Goal: Task Accomplishment & Management: Manage account settings

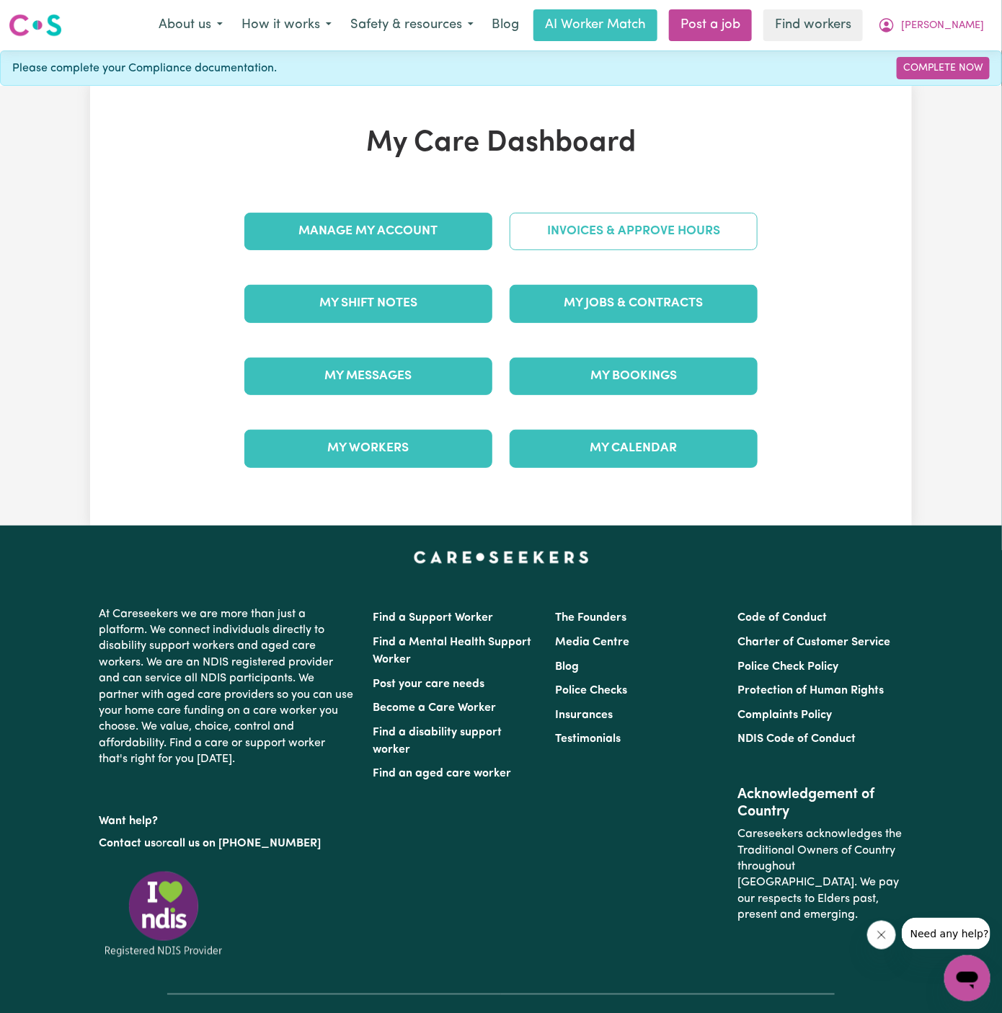
click at [638, 217] on link "Invoices & Approve Hours" at bounding box center [634, 231] width 248 height 37
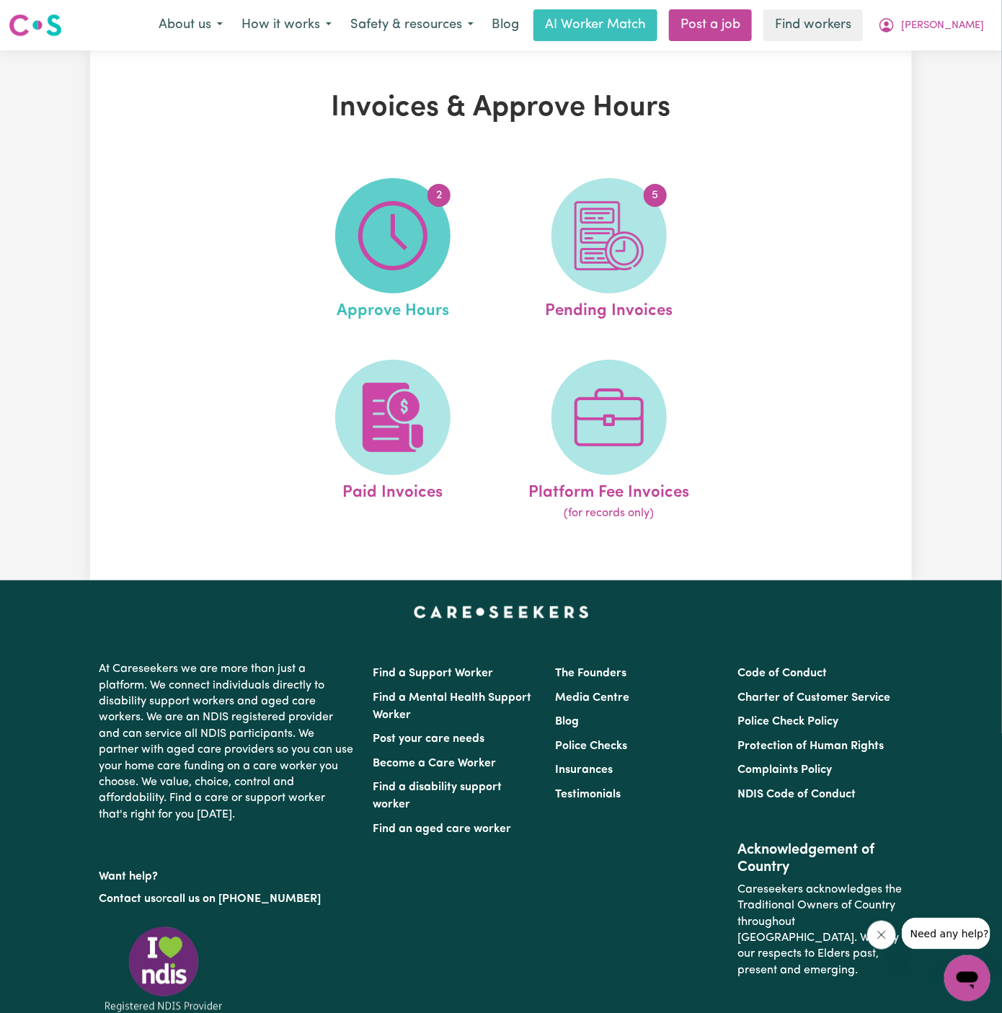
click at [407, 263] on img at bounding box center [392, 235] width 69 height 69
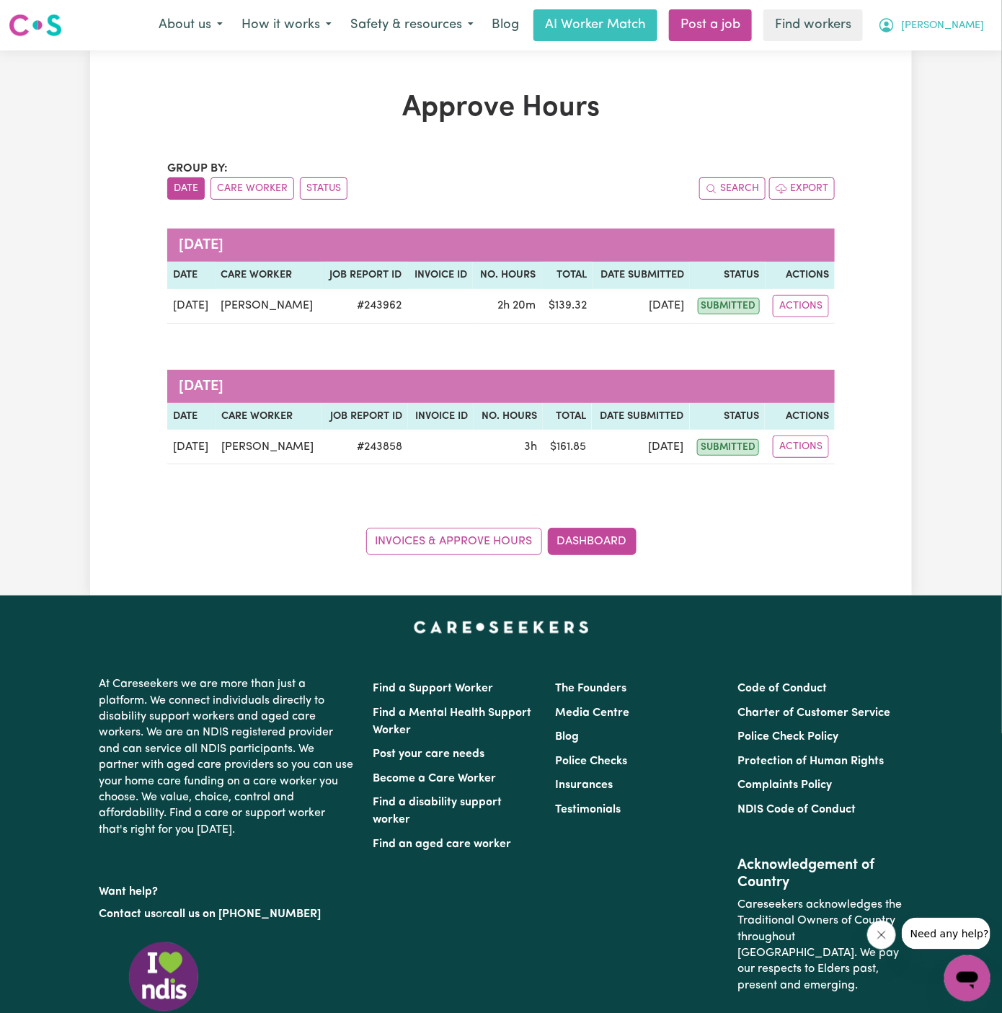
click at [979, 20] on span "[PERSON_NAME]" at bounding box center [942, 26] width 83 height 16
click at [962, 84] on link "Logout" at bounding box center [936, 82] width 114 height 27
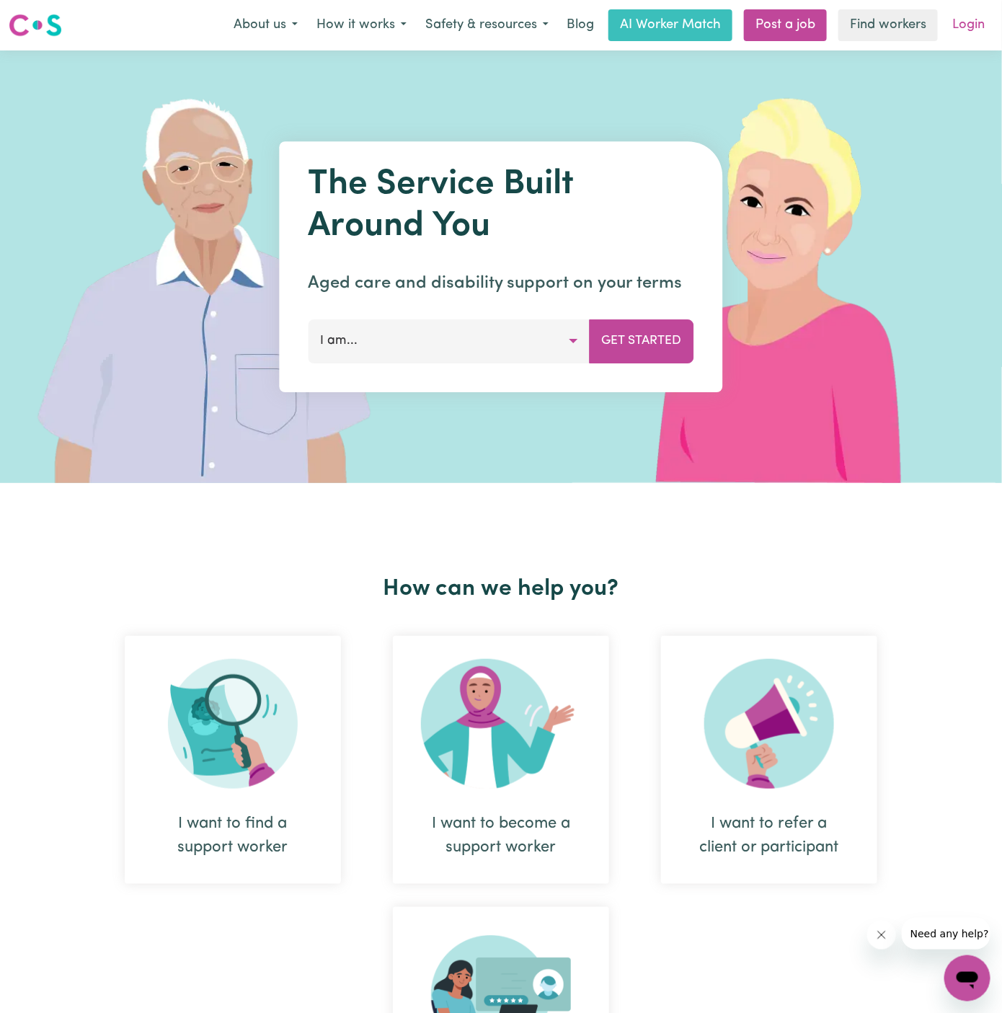
click at [967, 23] on link "Login" at bounding box center [969, 25] width 50 height 32
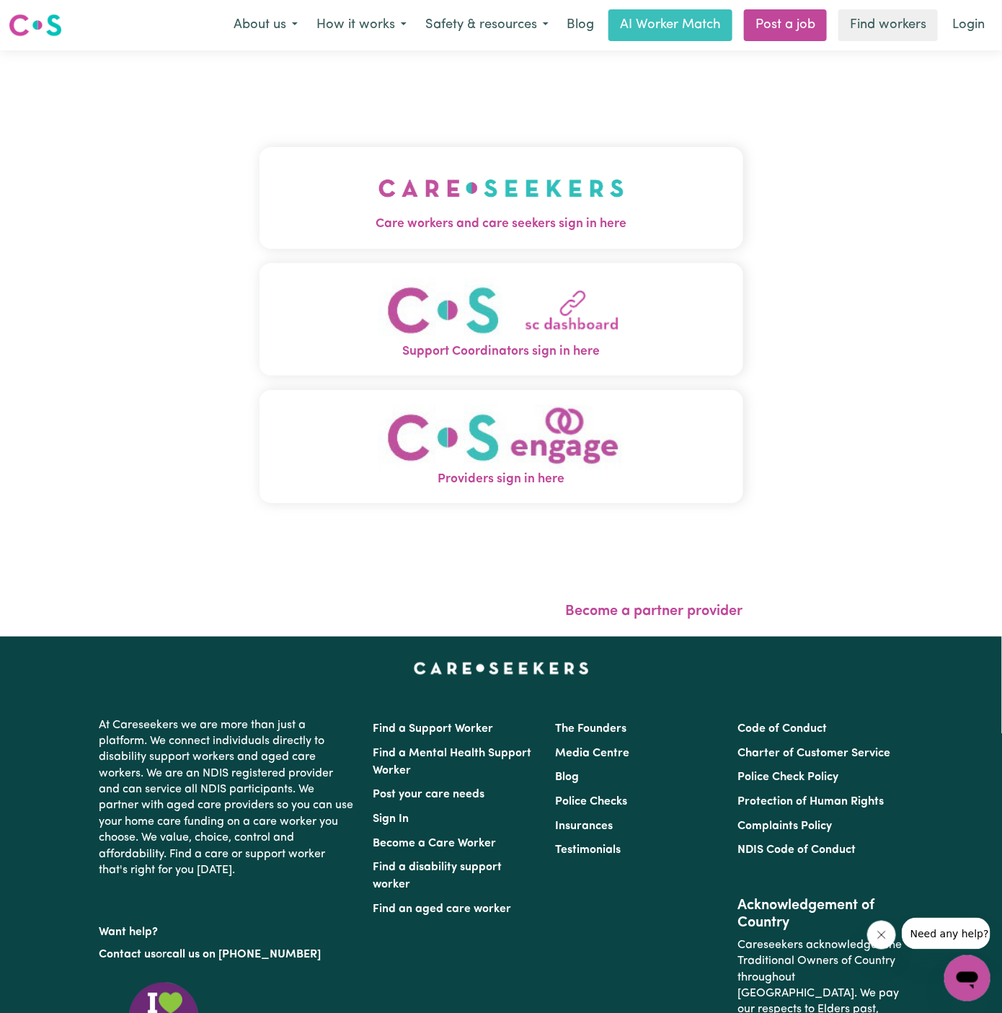
click at [379, 190] on img "Care workers and care seekers sign in here" at bounding box center [502, 188] width 246 height 53
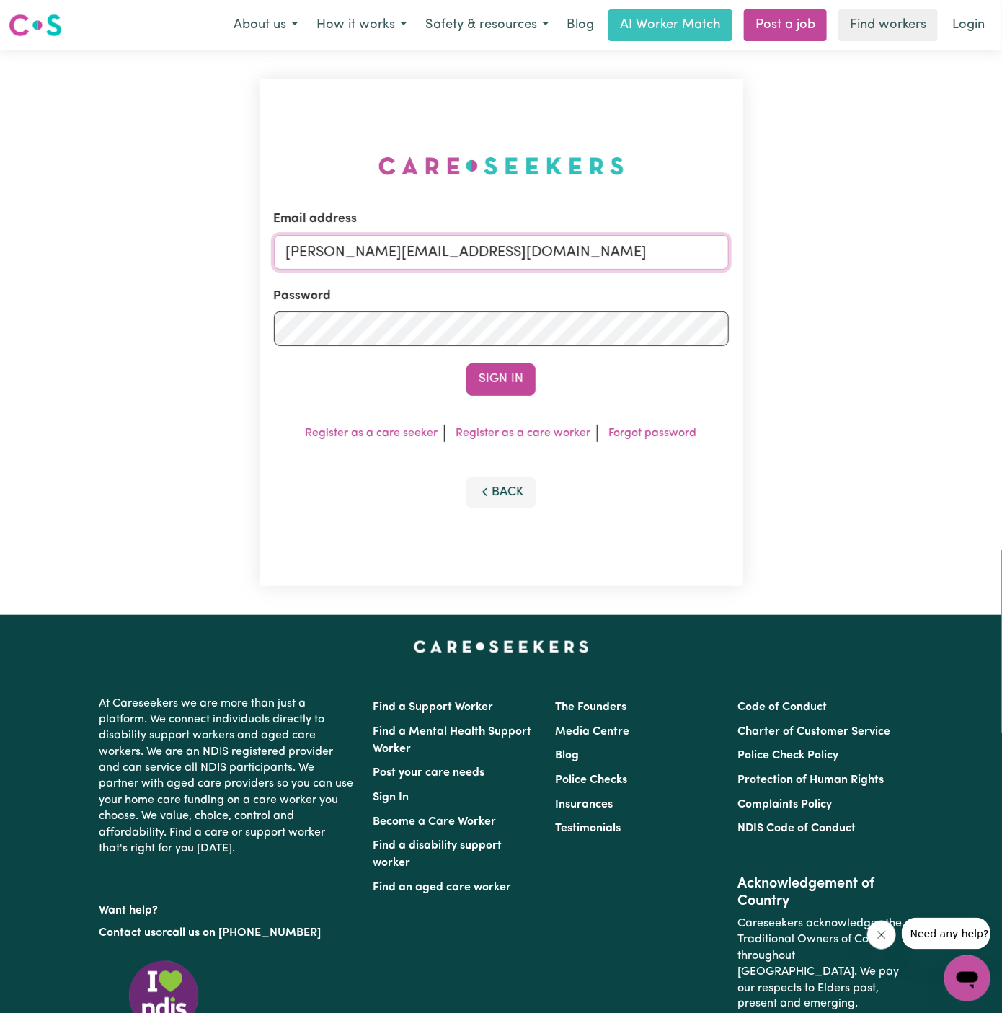
click at [573, 261] on input "[PERSON_NAME][EMAIL_ADDRESS][DOMAIN_NAME]" at bounding box center [501, 252] width 455 height 35
drag, startPoint x: 358, startPoint y: 251, endPoint x: 886, endPoint y: 319, distance: 533.0
click at [886, 319] on div "Email address [EMAIL_ADDRESS][DOMAIN_NAME] Password Sign In Register as a care …" at bounding box center [501, 332] width 1002 height 565
click at [513, 381] on button "Sign In" at bounding box center [501, 379] width 69 height 32
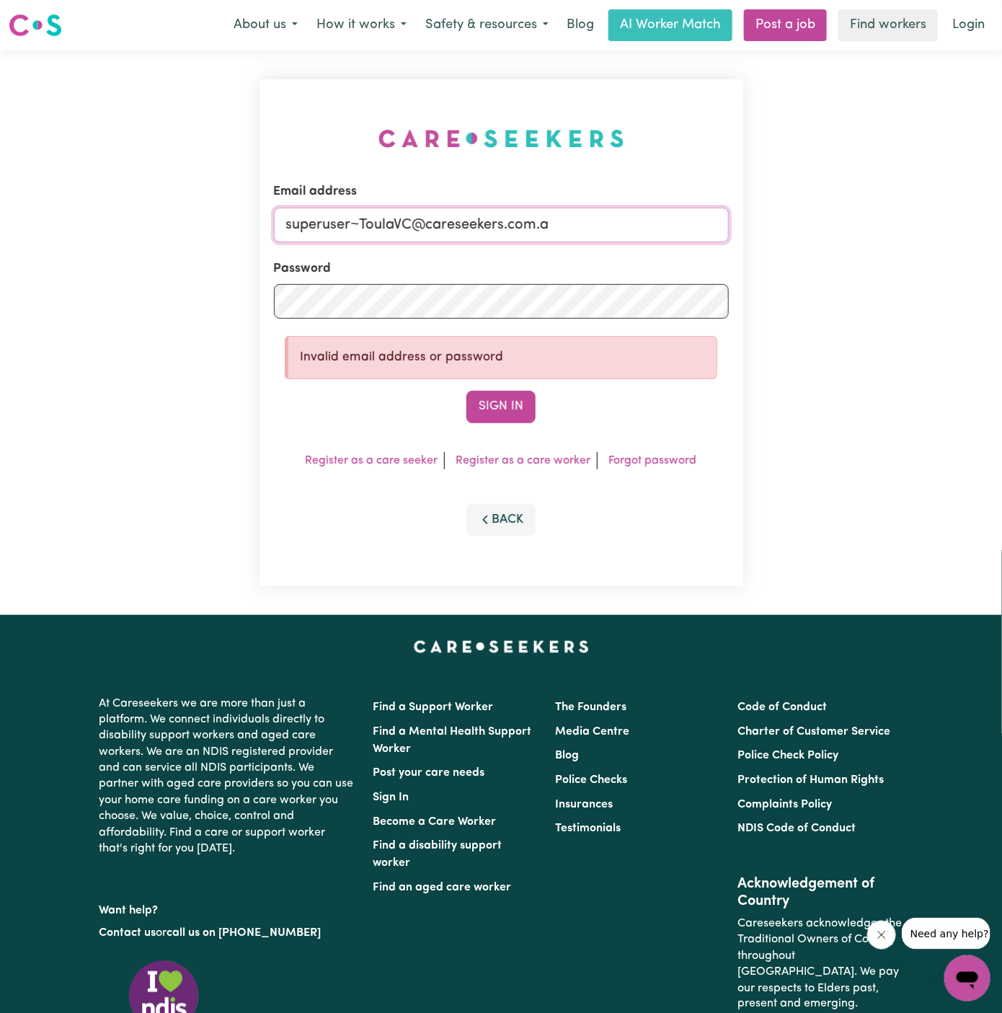
click at [601, 224] on input "superuser~ToulaVC@careseekers.com.a" at bounding box center [501, 225] width 455 height 35
type input "[EMAIL_ADDRESS][DOMAIN_NAME]"
click at [467, 391] on button "Sign In" at bounding box center [501, 407] width 69 height 32
